Goal: Information Seeking & Learning: Learn about a topic

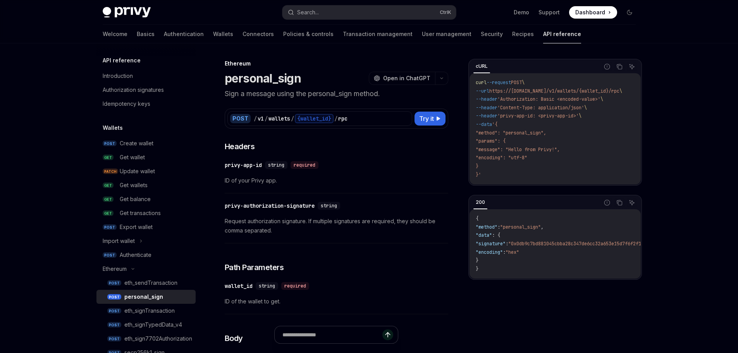
scroll to position [78, 0]
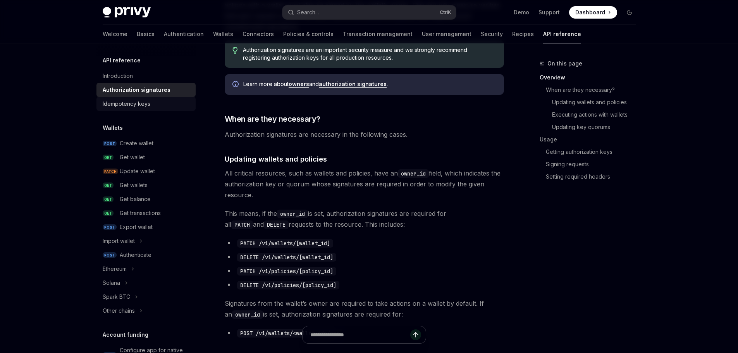
click at [133, 105] on div "Idempotency keys" at bounding box center [127, 103] width 48 height 9
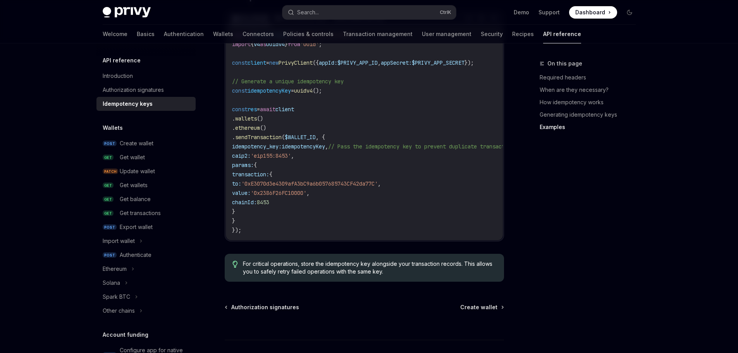
scroll to position [860, 0]
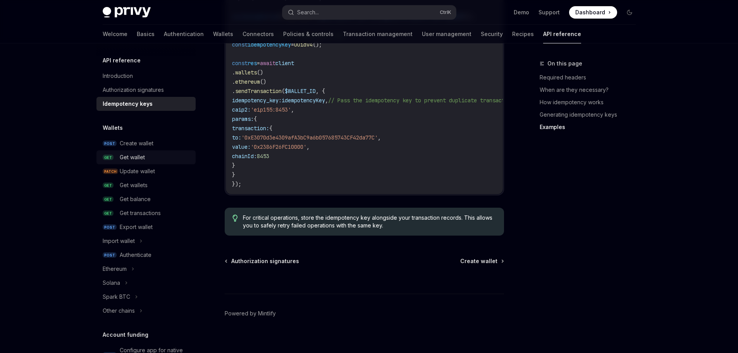
click at [145, 158] on div "Get wallet" at bounding box center [132, 157] width 25 height 9
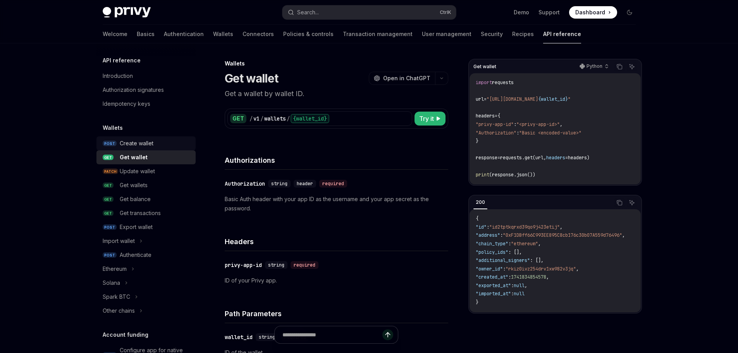
click at [138, 141] on div "Create wallet" at bounding box center [137, 143] width 34 height 9
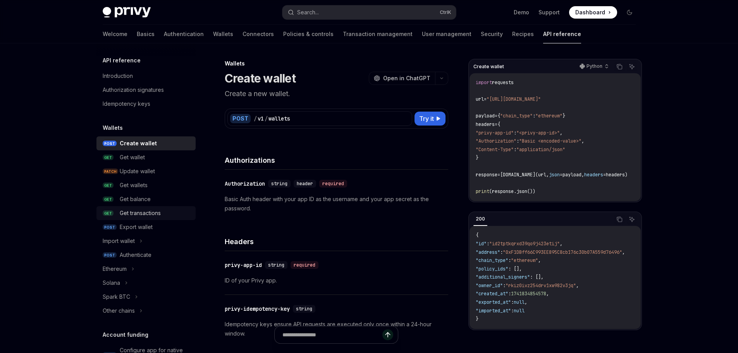
click at [148, 210] on div "Get transactions" at bounding box center [140, 212] width 41 height 9
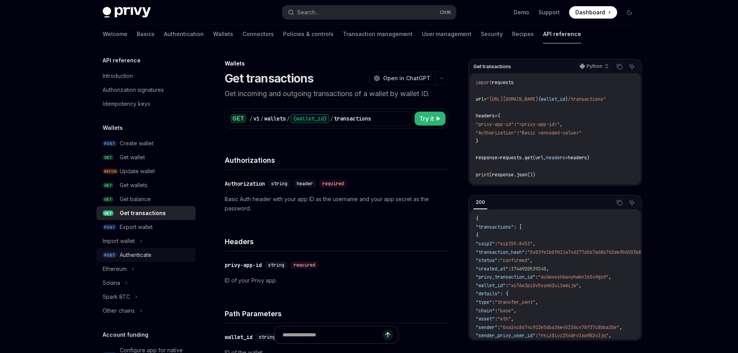
click at [161, 256] on div "Authenticate" at bounding box center [155, 254] width 71 height 9
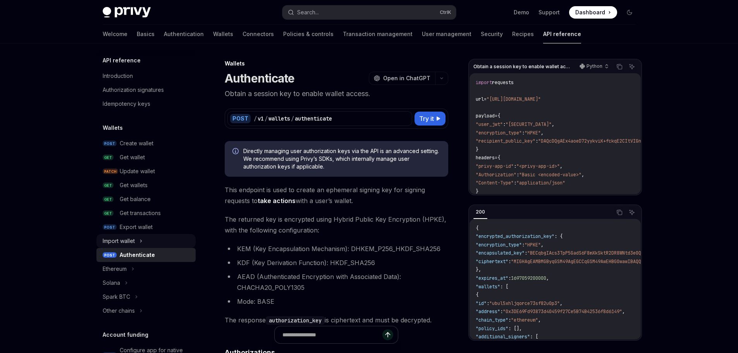
click at [133, 241] on div "Import wallet" at bounding box center [119, 240] width 32 height 9
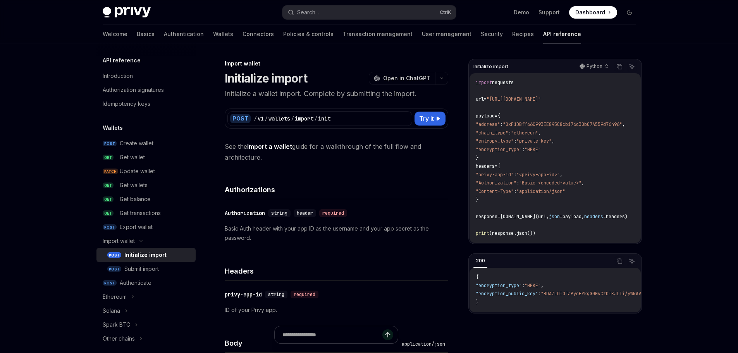
click at [152, 255] on div "Initialize import" at bounding box center [145, 254] width 42 height 9
click at [142, 270] on div "Submit import" at bounding box center [141, 268] width 34 height 9
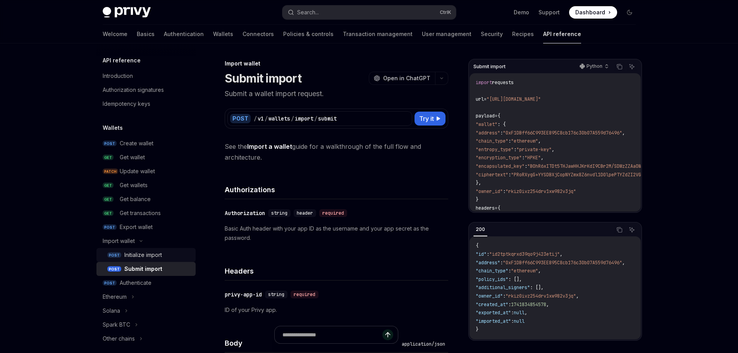
click at [143, 261] on link "POST Initialize import" at bounding box center [145, 255] width 99 height 14
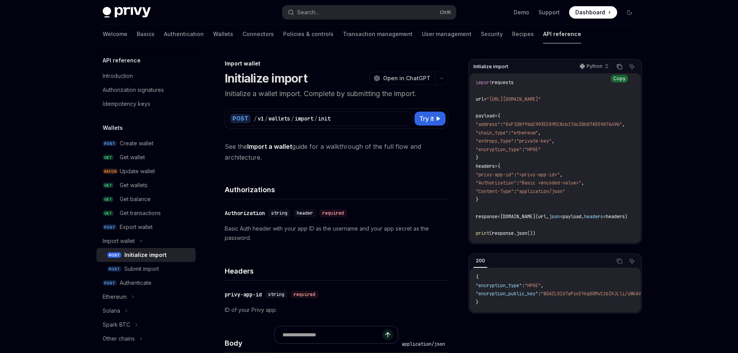
click at [618, 65] on icon "Copy the contents from the code block" at bounding box center [620, 67] width 6 height 6
click at [136, 277] on link "POST Authenticate" at bounding box center [145, 283] width 99 height 14
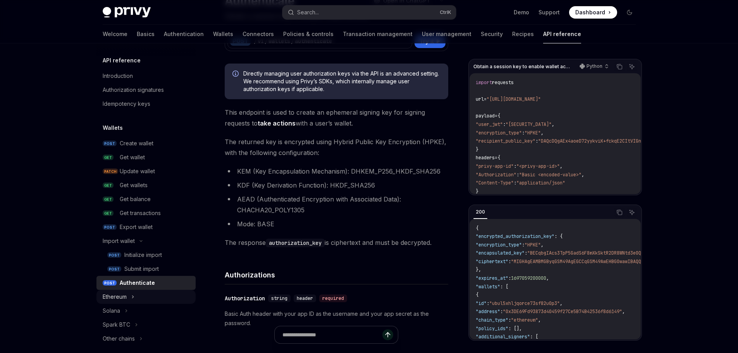
click at [155, 296] on div "Ethereum" at bounding box center [145, 297] width 99 height 14
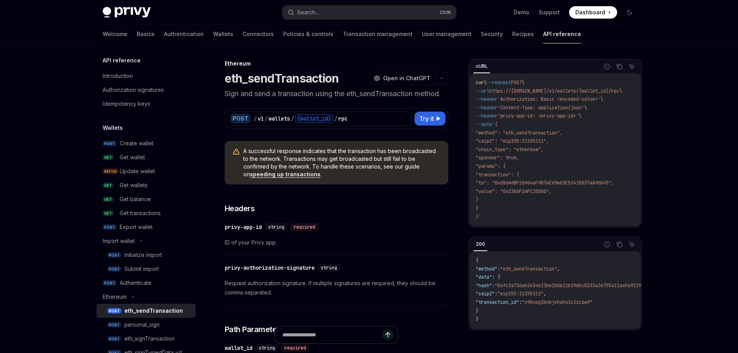
scroll to position [116, 0]
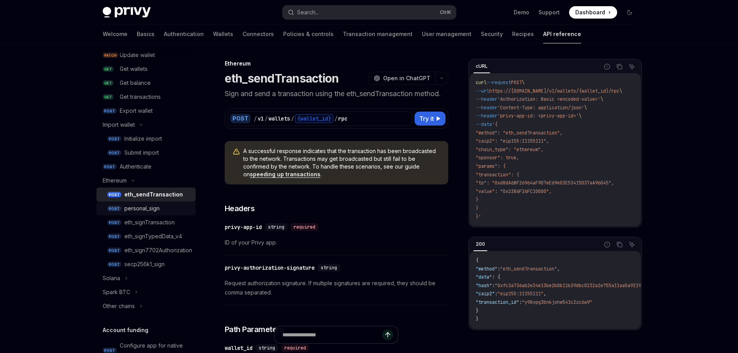
click at [164, 208] on div "personal_sign" at bounding box center [157, 208] width 67 height 9
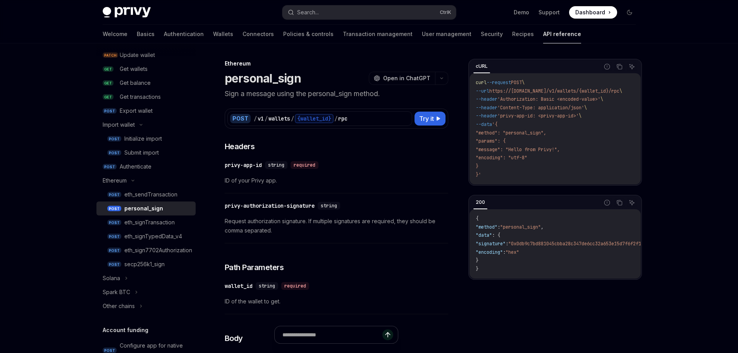
scroll to position [39, 0]
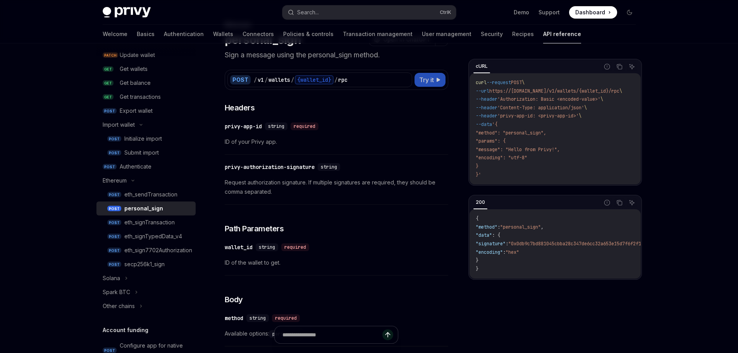
click at [430, 81] on span "Try it" at bounding box center [426, 79] width 15 height 9
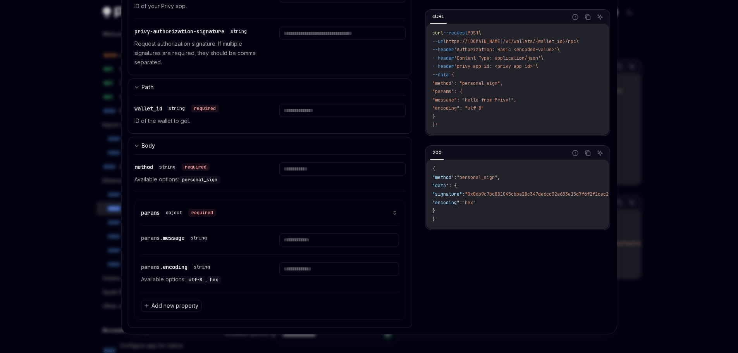
scroll to position [78, 0]
click at [213, 181] on span "personal_sign" at bounding box center [199, 180] width 35 height 6
click at [696, 264] on div at bounding box center [369, 176] width 738 height 353
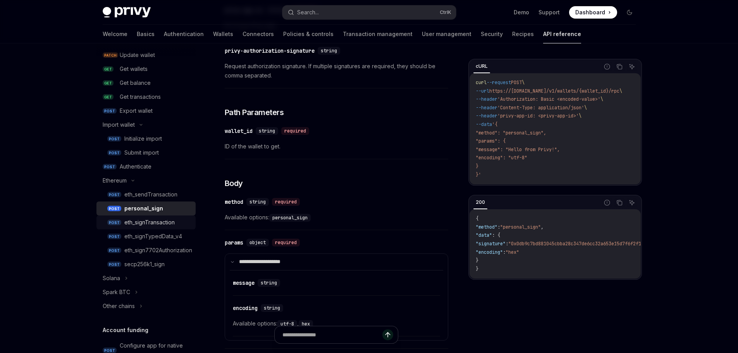
drag, startPoint x: 170, startPoint y: 226, endPoint x: 179, endPoint y: 224, distance: 9.4
click at [170, 226] on div "eth_signTransaction" at bounding box center [149, 222] width 50 height 9
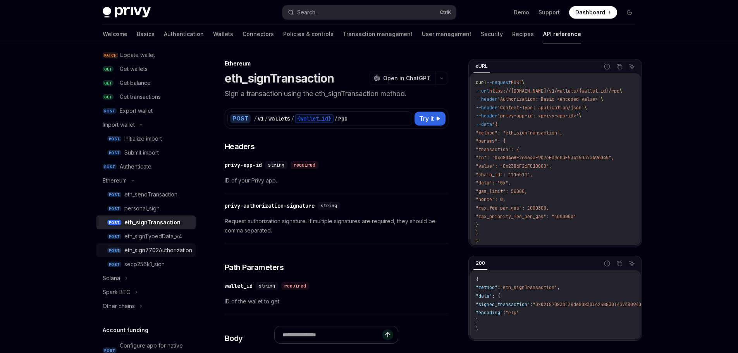
click at [173, 250] on div "eth_sign7702Authorization" at bounding box center [158, 250] width 68 height 9
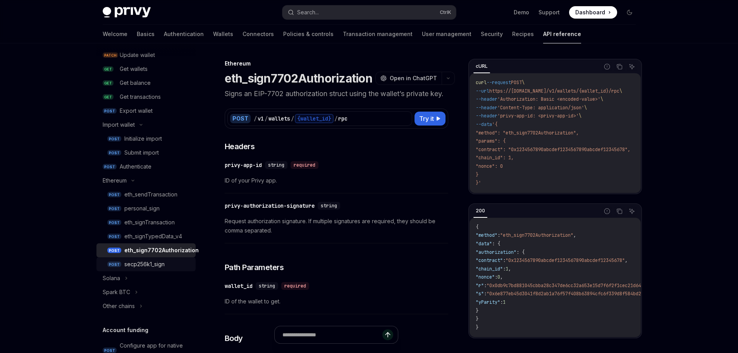
click at [167, 262] on div "secp256k1_sign" at bounding box center [157, 264] width 67 height 9
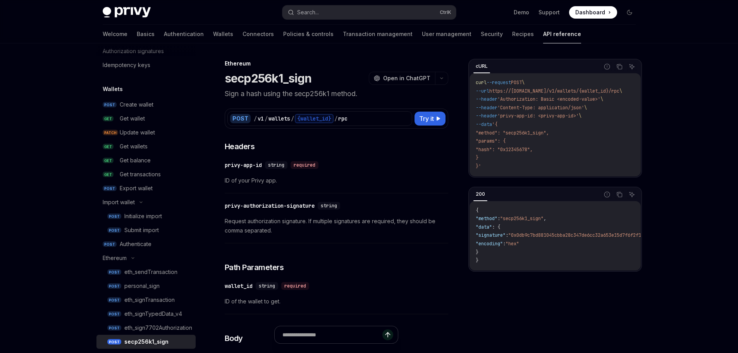
scroll to position [155, 0]
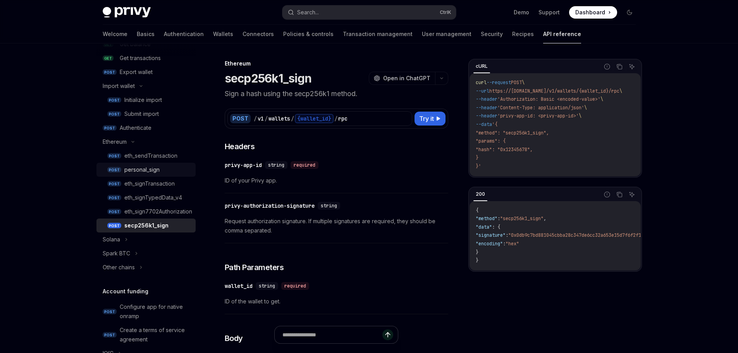
click at [146, 170] on div "personal_sign" at bounding box center [141, 169] width 35 height 9
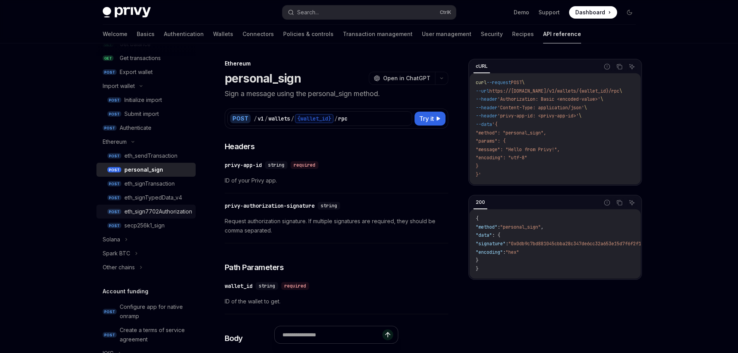
click at [150, 214] on div "eth_sign7702Authorization" at bounding box center [158, 211] width 68 height 9
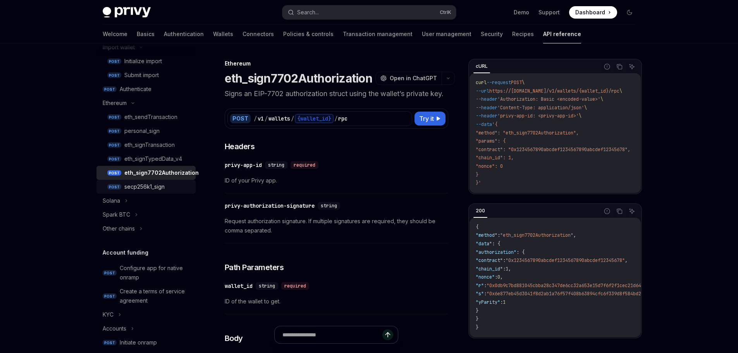
scroll to position [233, 0]
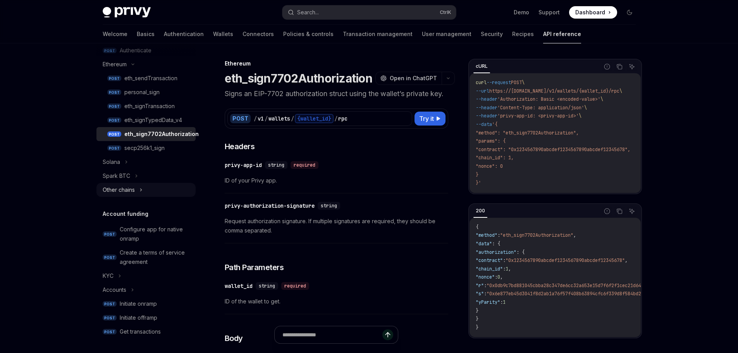
click at [141, 188] on icon at bounding box center [141, 189] width 3 height 9
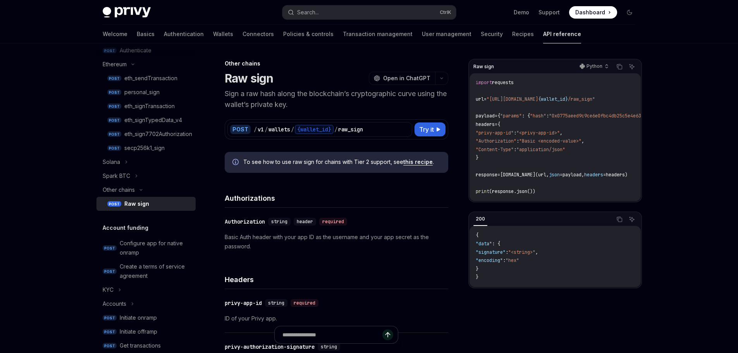
click at [162, 206] on div "Raw sign" at bounding box center [157, 203] width 67 height 9
type textarea "*"
click at [593, 67] on p "Python" at bounding box center [595, 66] width 16 height 6
click at [577, 112] on div "Javascript" at bounding box center [579, 113] width 40 height 6
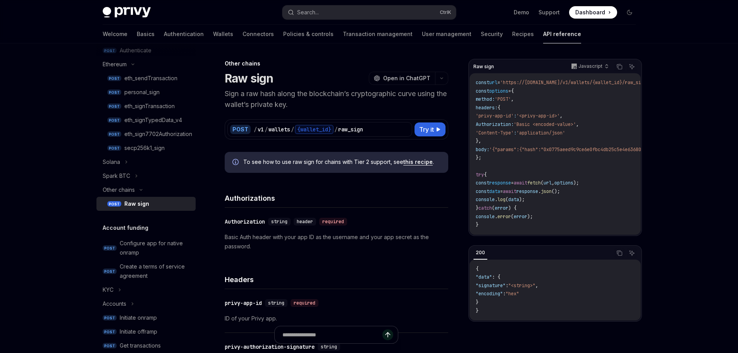
scroll to position [78, 0]
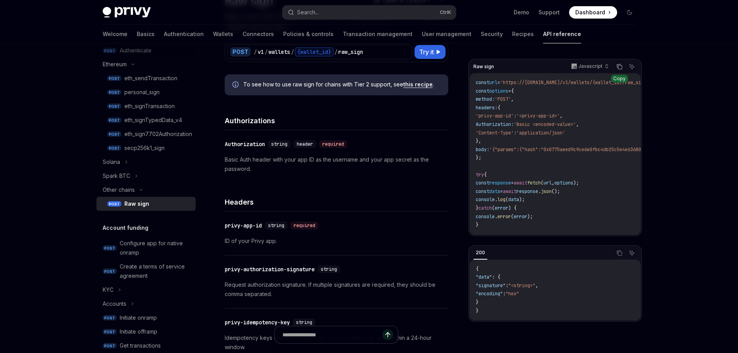
click at [618, 66] on icon "Copy the contents from the code block" at bounding box center [620, 67] width 4 height 4
